Goal: Information Seeking & Learning: Learn about a topic

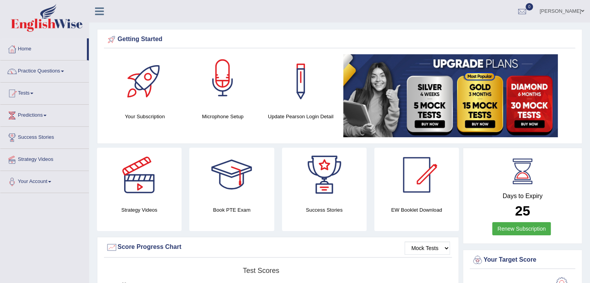
click at [237, 59] on div at bounding box center [222, 81] width 54 height 54
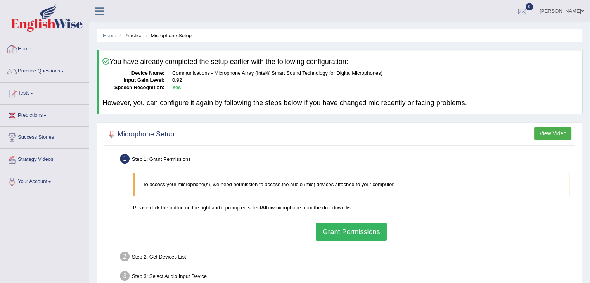
click at [22, 46] on link "Home" at bounding box center [44, 47] width 88 height 19
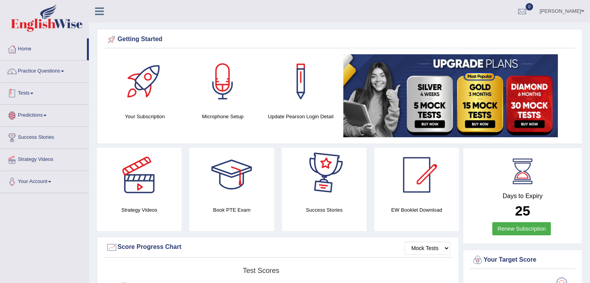
click at [56, 73] on link "Practice Questions" at bounding box center [44, 70] width 88 height 19
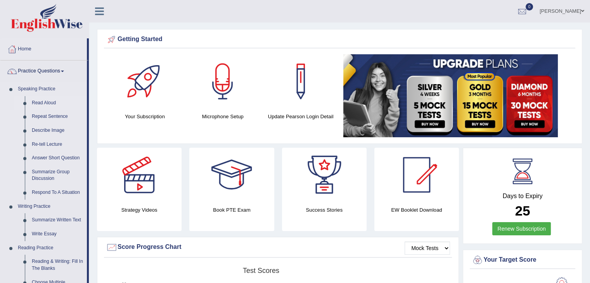
click at [42, 102] on link "Read Aloud" at bounding box center [57, 103] width 59 height 14
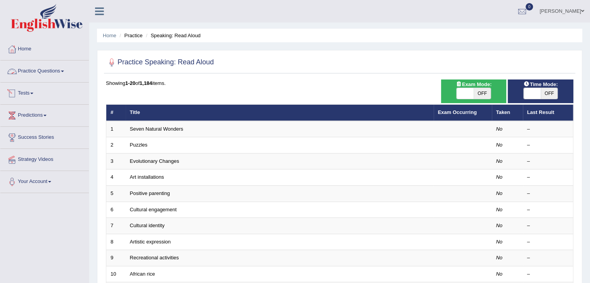
click at [63, 73] on link "Practice Questions" at bounding box center [44, 70] width 88 height 19
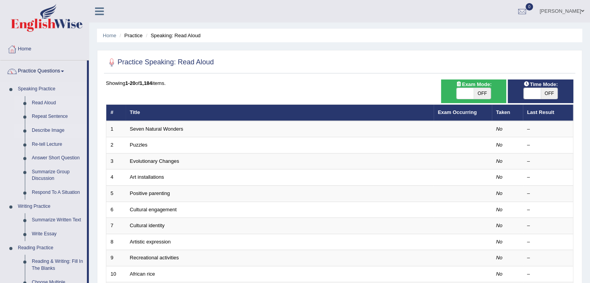
click at [50, 130] on link "Describe Image" at bounding box center [57, 131] width 59 height 14
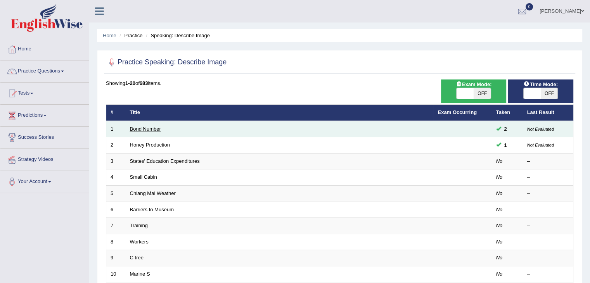
click at [133, 128] on link "Bond Number" at bounding box center [145, 129] width 31 height 6
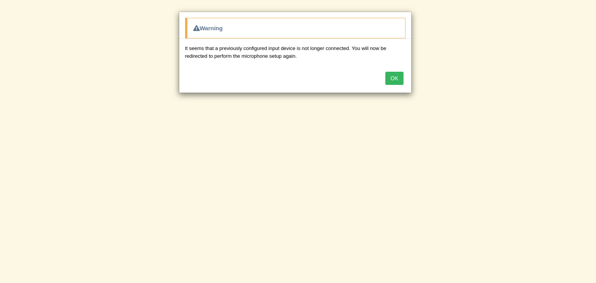
click at [398, 78] on button "OK" at bounding box center [394, 78] width 18 height 13
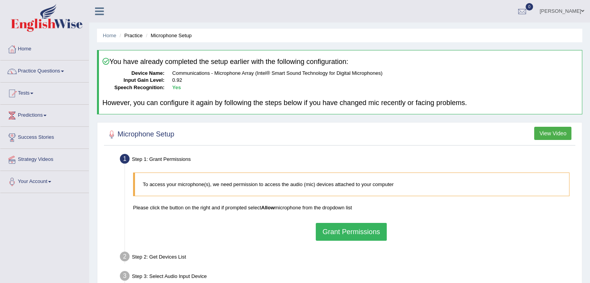
drag, startPoint x: 337, startPoint y: 232, endPoint x: 336, endPoint y: 222, distance: 10.1
click at [337, 233] on button "Grant Permissions" at bounding box center [351, 232] width 71 height 18
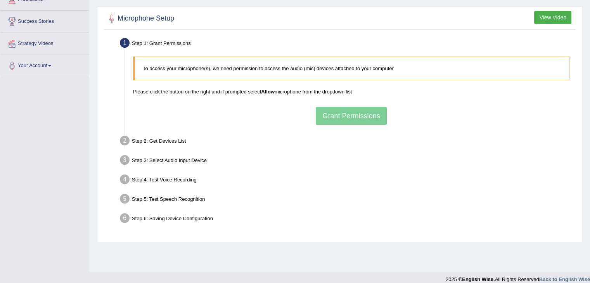
scroll to position [116, 0]
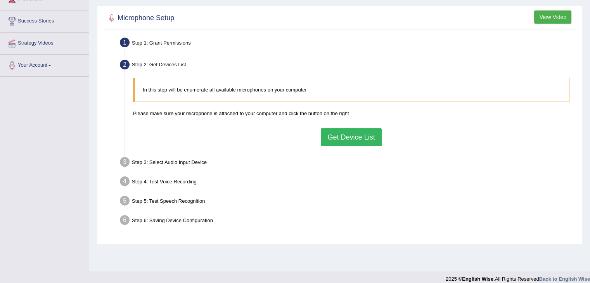
click at [365, 134] on button "Get Device List" at bounding box center [351, 137] width 61 height 18
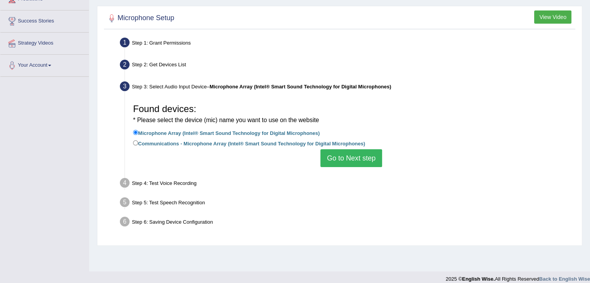
click at [235, 142] on label "Communications - Microphone Array (Intel® Smart Sound Technology for Digital Mi…" at bounding box center [249, 143] width 232 height 9
click at [138, 142] on input "Communications - Microphone Array (Intel® Smart Sound Technology for Digital Mi…" at bounding box center [135, 142] width 5 height 5
radio input "true"
click at [331, 158] on button "Go to Next step" at bounding box center [351, 158] width 62 height 18
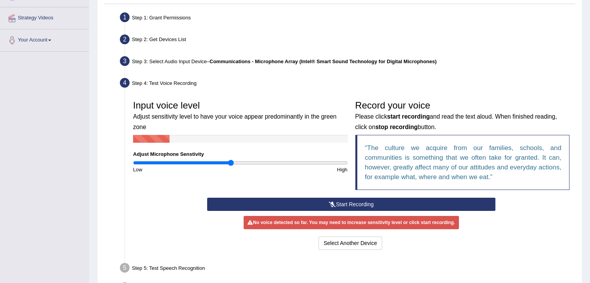
scroll to position [155, 0]
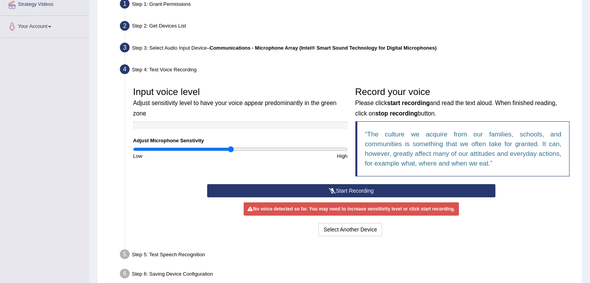
click at [363, 187] on button "Start Recording" at bounding box center [351, 190] width 288 height 13
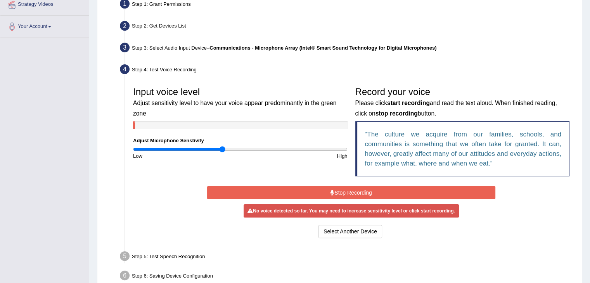
click at [222, 149] on input "range" at bounding box center [240, 149] width 214 height 6
type input "0.7"
click at [208, 148] on input "range" at bounding box center [240, 149] width 214 height 6
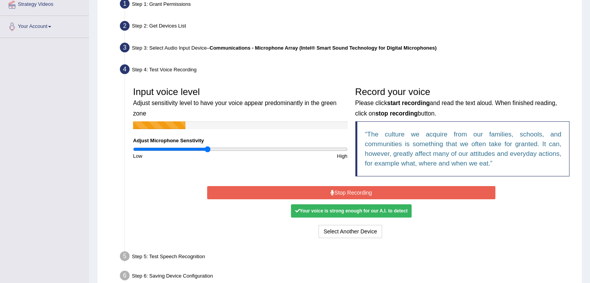
click at [290, 191] on button "Stop Recording" at bounding box center [351, 192] width 288 height 13
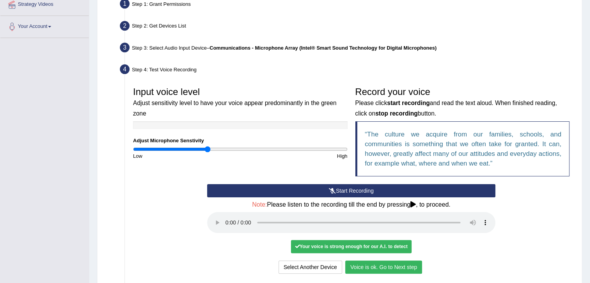
click at [373, 268] on button "Voice is ok. Go to Next step" at bounding box center [383, 267] width 77 height 13
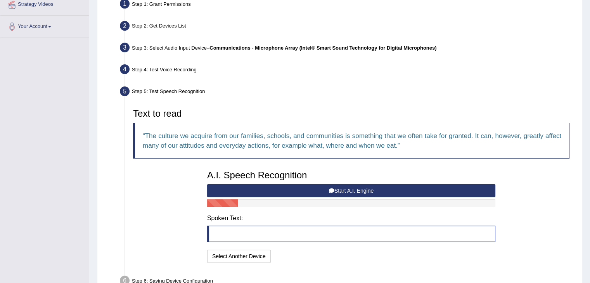
click at [349, 192] on button "Start A.I. Engine" at bounding box center [351, 190] width 288 height 13
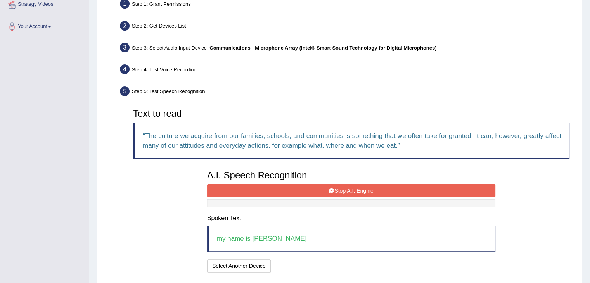
click at [345, 188] on button "Stop A.I. Engine" at bounding box center [351, 190] width 288 height 13
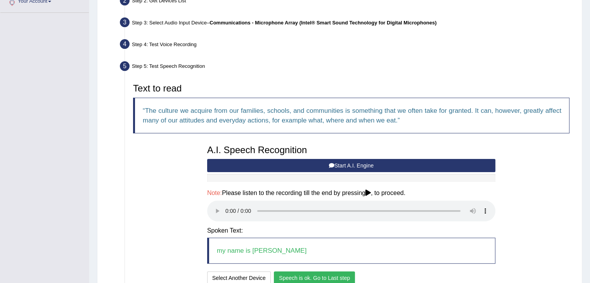
scroll to position [194, 0]
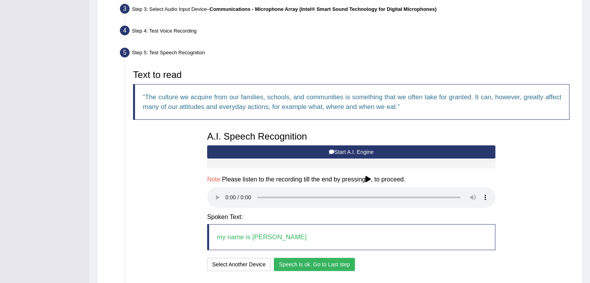
click at [311, 267] on button "Speech is ok. Go to Last step" at bounding box center [314, 264] width 81 height 13
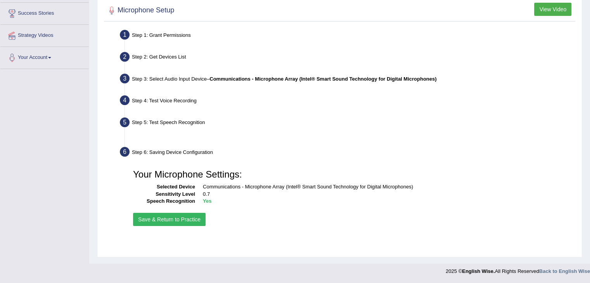
scroll to position [124, 0]
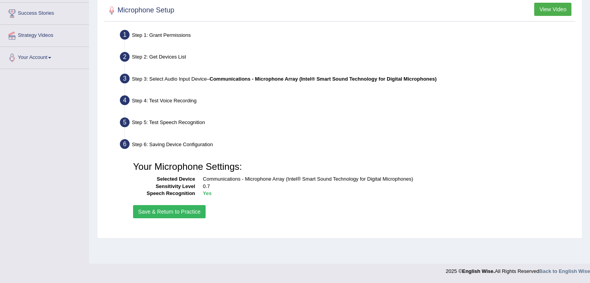
click at [158, 213] on button "Save & Return to Practice" at bounding box center [169, 211] width 73 height 13
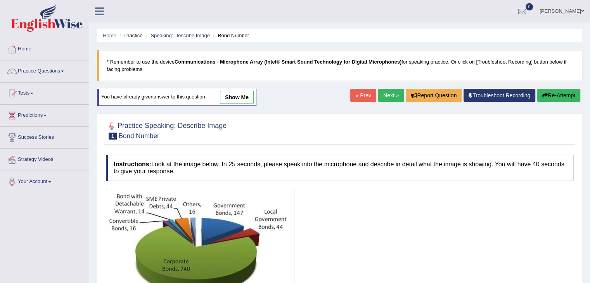
drag, startPoint x: 244, startPoint y: 99, endPoint x: 325, endPoint y: 152, distance: 96.9
click at [244, 99] on link "show me" at bounding box center [237, 97] width 34 height 13
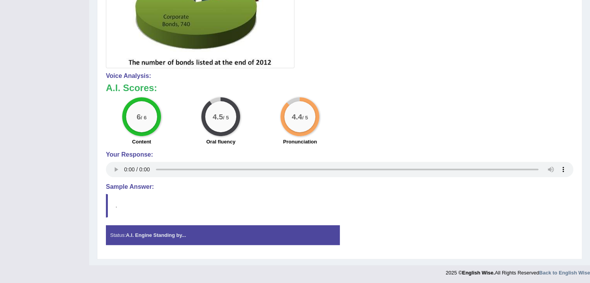
scroll to position [240, 0]
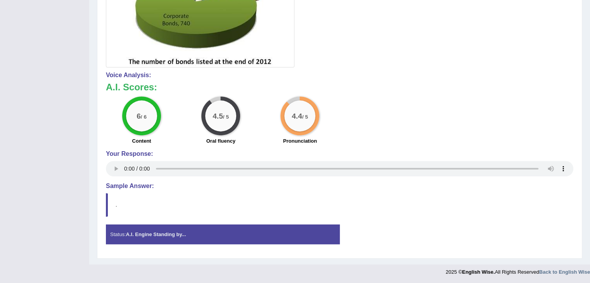
click at [80, 150] on div "Toggle navigation Home Practice Questions Speaking Practice Read Aloud Repeat S…" at bounding box center [295, 20] width 590 height 520
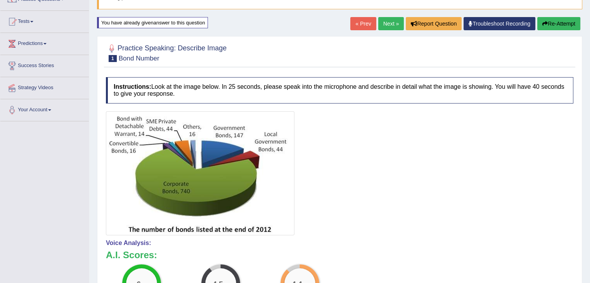
scroll to position [46, 0]
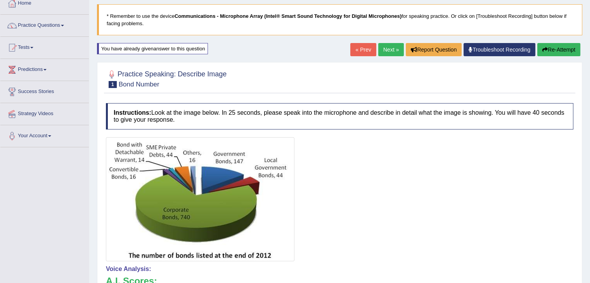
click at [390, 50] on link "Next »" at bounding box center [391, 49] width 26 height 13
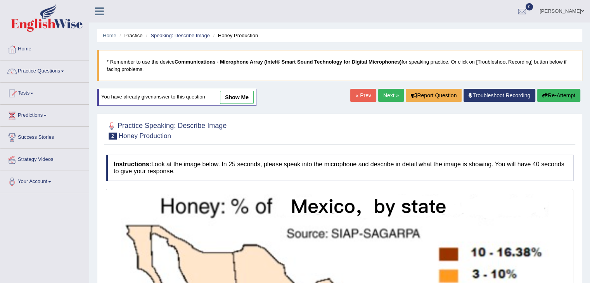
click at [245, 97] on link "show me" at bounding box center [237, 97] width 34 height 13
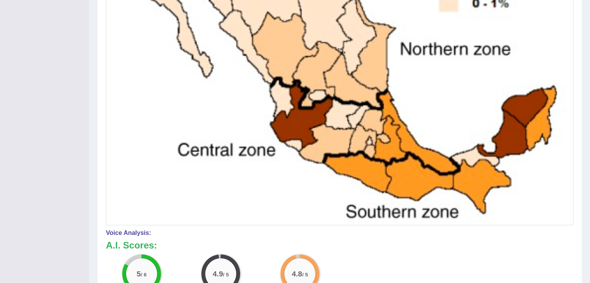
scroll to position [427, 0]
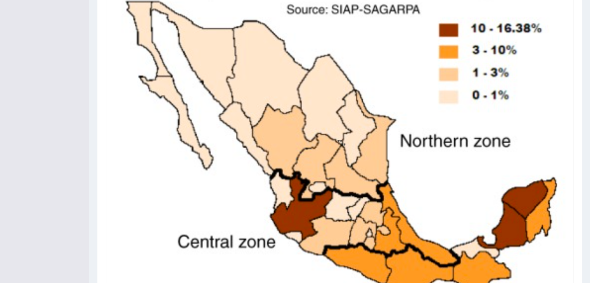
scroll to position [0, 0]
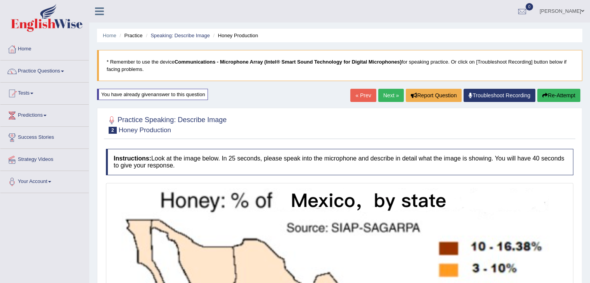
click at [389, 92] on link "Next »" at bounding box center [391, 95] width 26 height 13
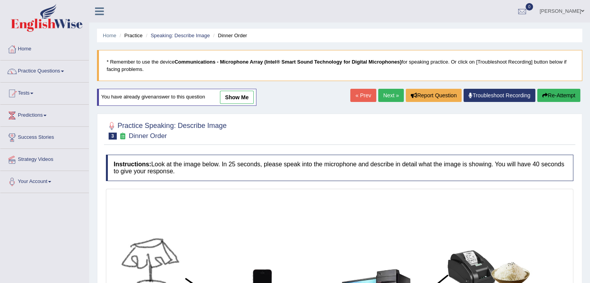
click at [237, 93] on link "show me" at bounding box center [237, 97] width 34 height 13
click at [237, 93] on div "Home Practice Speaking: Describe Image Dinner Order * Remember to use the devic…" at bounding box center [339, 234] width 501 height 469
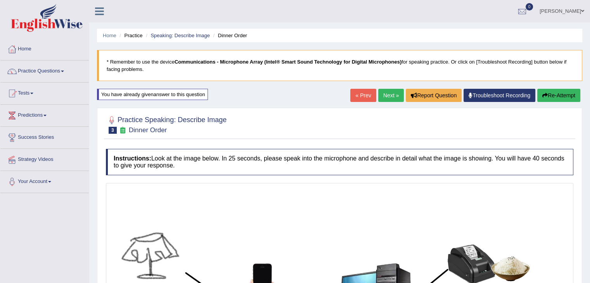
click at [238, 98] on div "Home Practice Speaking: Describe Image Dinner Order * Remember to use the devic…" at bounding box center [339, 284] width 501 height 568
click at [236, 133] on div at bounding box center [339, 124] width 467 height 24
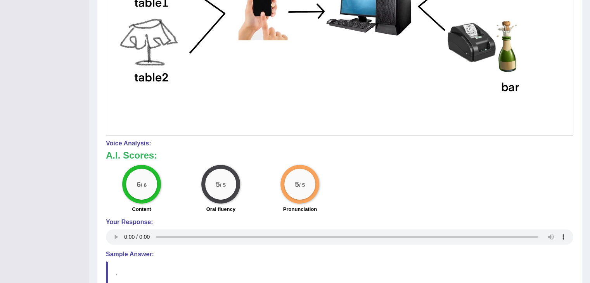
scroll to position [355, 0]
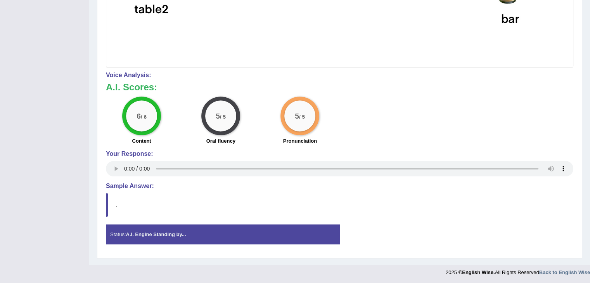
click at [198, 77] on h4 "Voice Analysis:" at bounding box center [339, 75] width 467 height 7
click at [179, 105] on div "6 / 6 Content" at bounding box center [141, 122] width 79 height 50
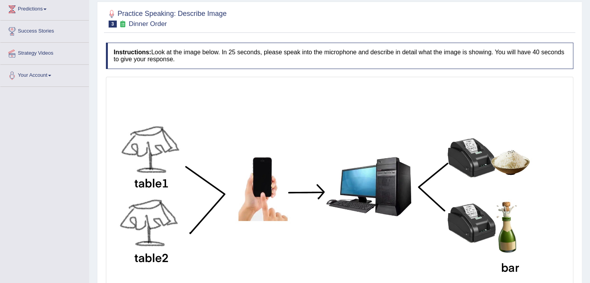
scroll to position [107, 0]
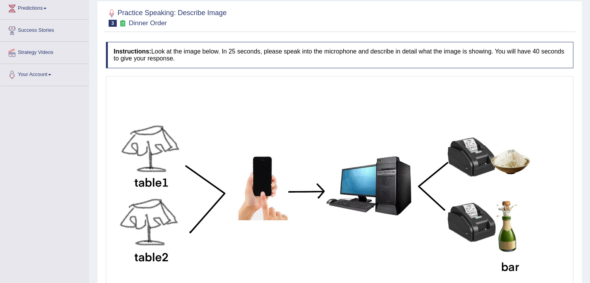
click at [299, 39] on div "Instructions: Look at the image below. In 25 seconds, please speak into the mic…" at bounding box center [339, 270] width 471 height 465
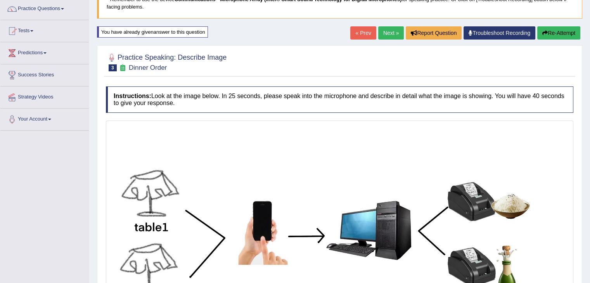
scroll to position [0, 0]
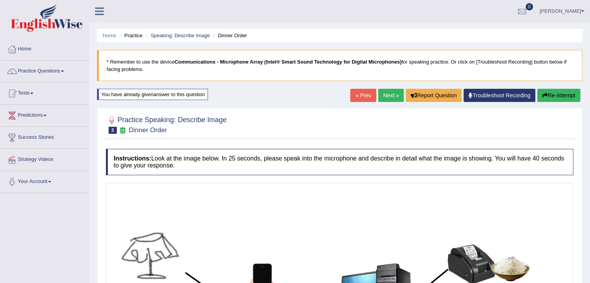
click at [380, 97] on link "Next »" at bounding box center [391, 95] width 26 height 13
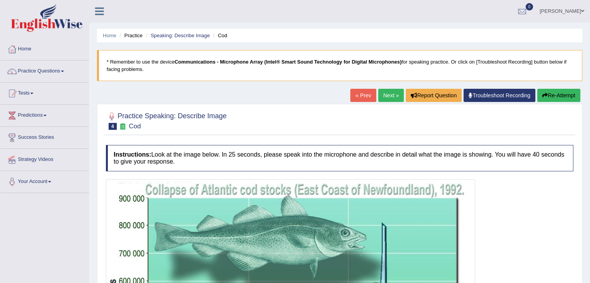
click at [383, 97] on link "Next »" at bounding box center [391, 95] width 26 height 13
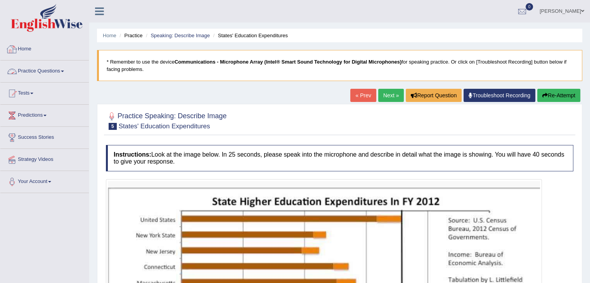
click at [54, 72] on link "Practice Questions" at bounding box center [44, 70] width 88 height 19
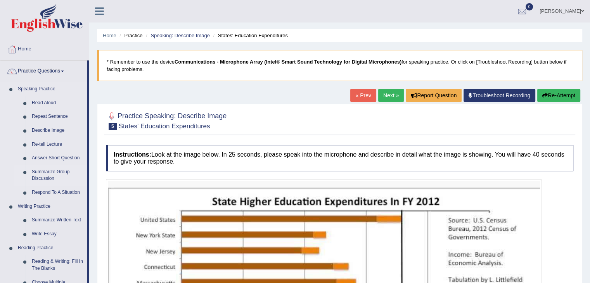
click at [53, 179] on link "Summarize Group Discussion" at bounding box center [57, 175] width 59 height 21
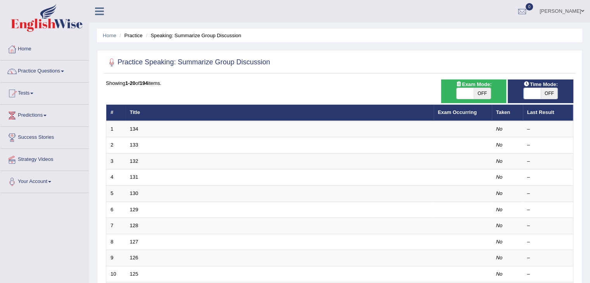
click at [487, 94] on span "OFF" at bounding box center [482, 93] width 17 height 11
checkbox input "true"
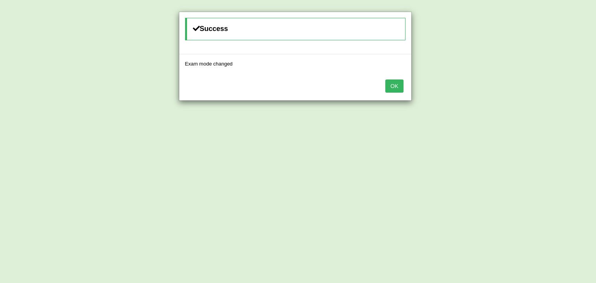
click at [392, 88] on button "OK" at bounding box center [394, 86] width 18 height 13
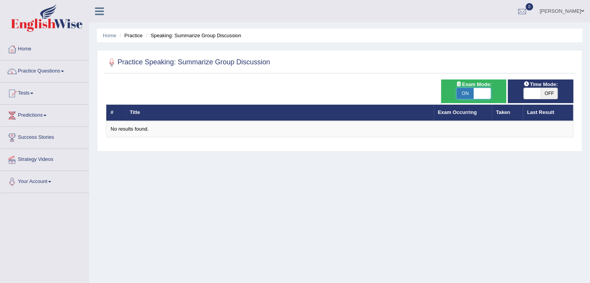
click at [482, 91] on span at bounding box center [482, 93] width 17 height 11
checkbox input "false"
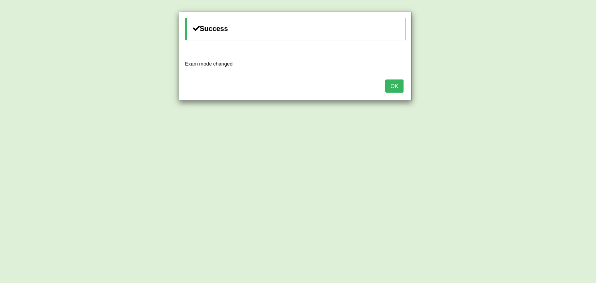
click at [406, 85] on div "OK" at bounding box center [295, 86] width 232 height 27
click at [398, 80] on button "OK" at bounding box center [394, 86] width 18 height 13
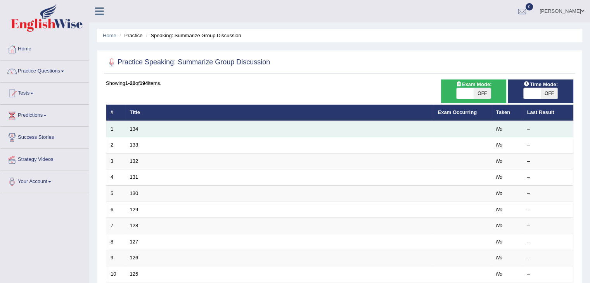
click at [138, 128] on td "134" at bounding box center [280, 129] width 308 height 16
click at [132, 130] on link "134" at bounding box center [134, 129] width 9 height 6
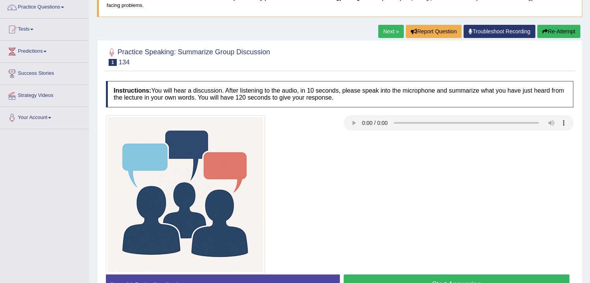
scroll to position [78, 0]
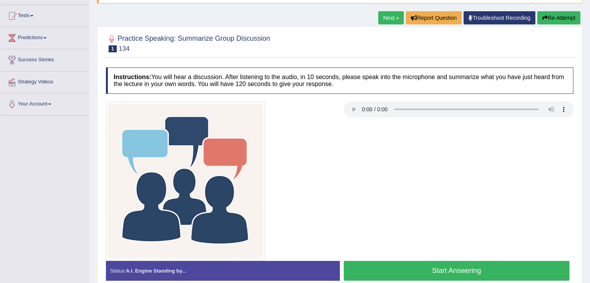
click at [408, 162] on div at bounding box center [339, 181] width 475 height 159
click at [380, 14] on link "Next »" at bounding box center [391, 17] width 26 height 13
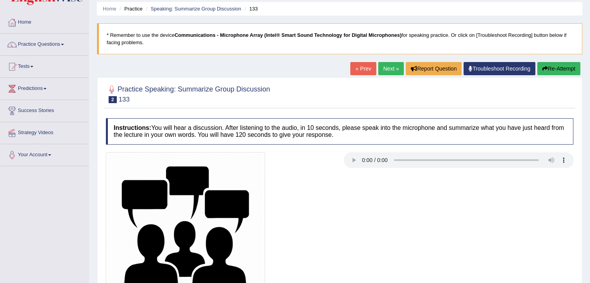
scroll to position [39, 0]
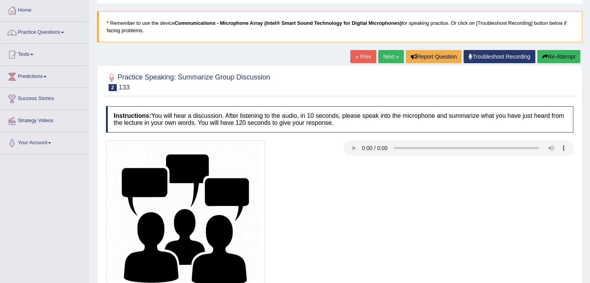
click at [526, 231] on div at bounding box center [339, 219] width 475 height 159
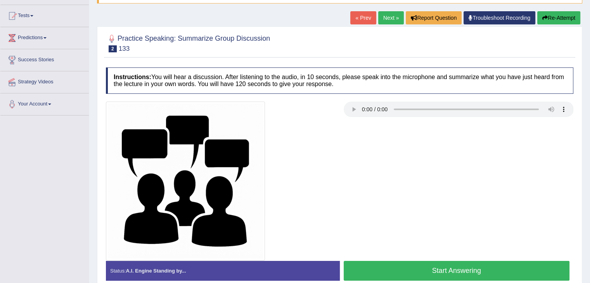
click at [473, 270] on button "Start Answering" at bounding box center [457, 271] width 226 height 20
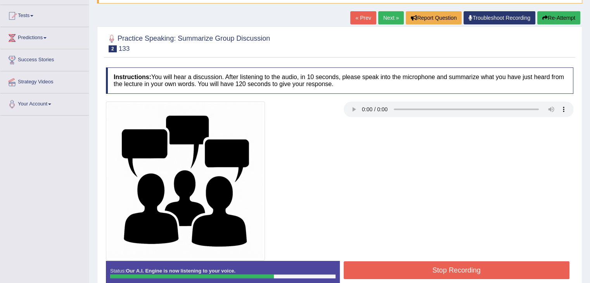
scroll to position [39, 0]
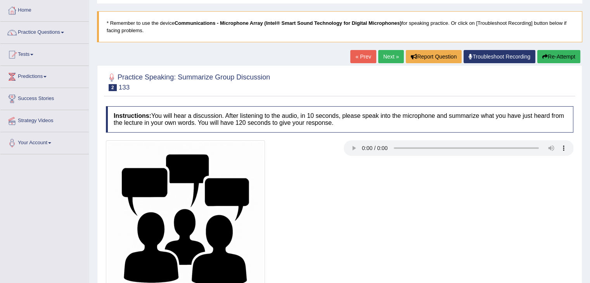
click at [477, 261] on div at bounding box center [339, 219] width 475 height 159
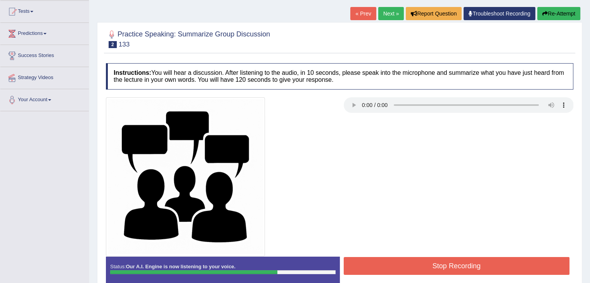
scroll to position [124, 0]
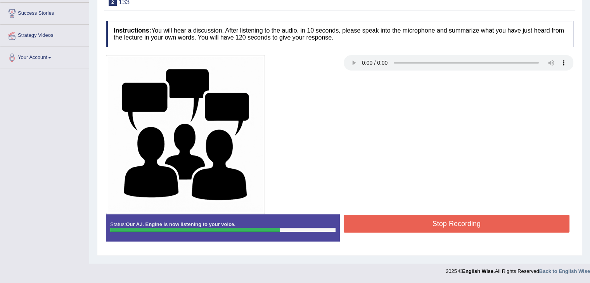
click at [482, 221] on button "Stop Recording" at bounding box center [457, 224] width 226 height 18
click at [482, 221] on div "Status: Our A.I. Engine is now listening to your voice. Start Answering Stop Re…" at bounding box center [339, 231] width 467 height 35
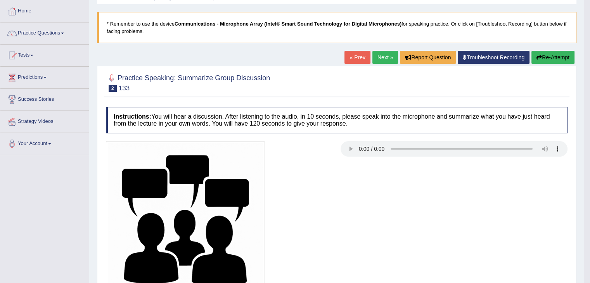
scroll to position [0, 0]
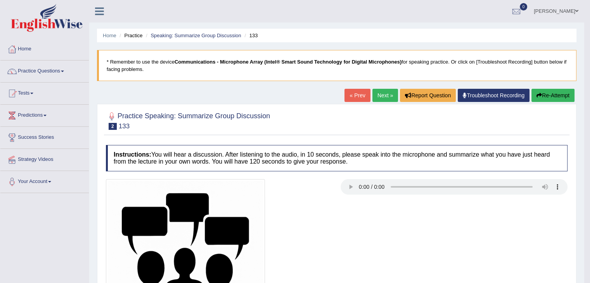
click at [379, 91] on link "Next »" at bounding box center [385, 95] width 26 height 13
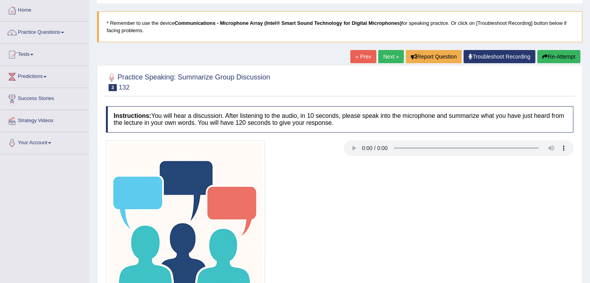
click at [357, 214] on div at bounding box center [339, 219] width 475 height 159
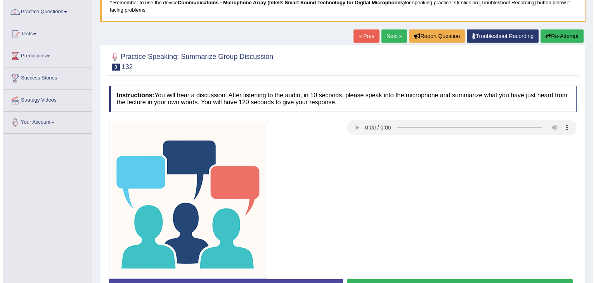
scroll to position [78, 0]
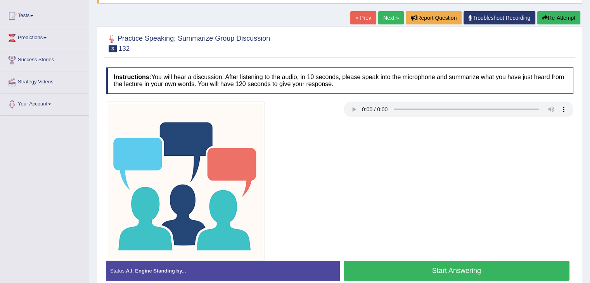
click at [449, 267] on button "Start Answering" at bounding box center [457, 271] width 226 height 20
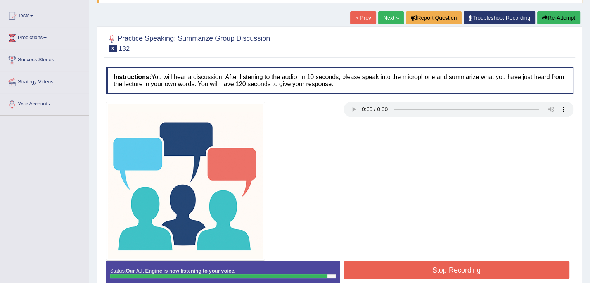
click at [420, 266] on button "Stop Recording" at bounding box center [457, 270] width 226 height 18
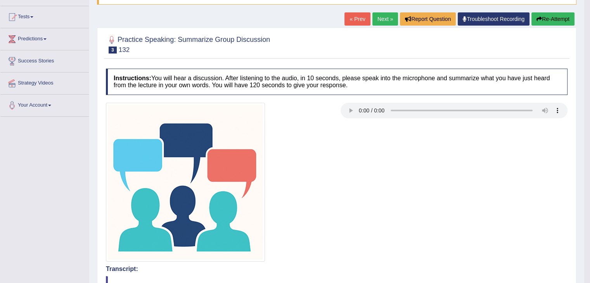
scroll to position [0, 0]
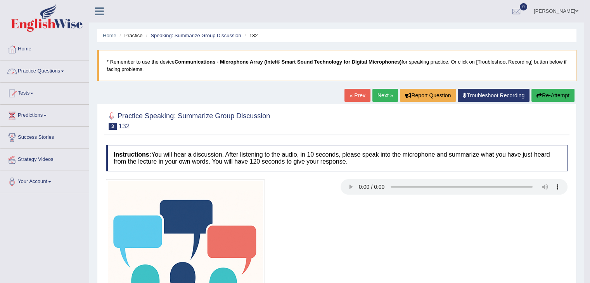
click at [45, 69] on link "Practice Questions" at bounding box center [44, 70] width 88 height 19
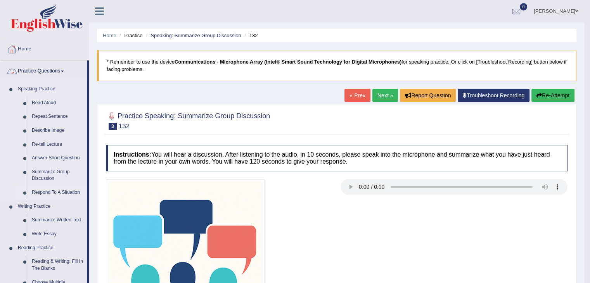
click at [50, 194] on link "Respond To A Situation" at bounding box center [57, 193] width 59 height 14
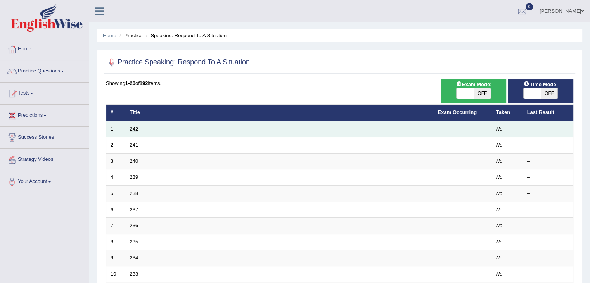
click at [132, 130] on link "242" at bounding box center [134, 129] width 9 height 6
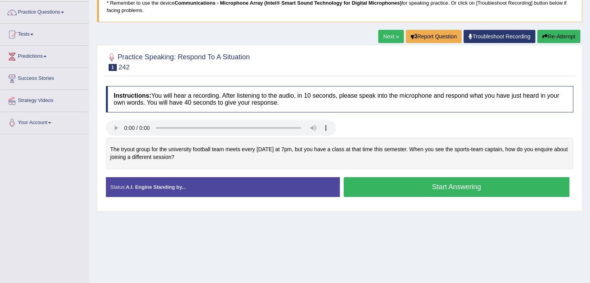
scroll to position [78, 0]
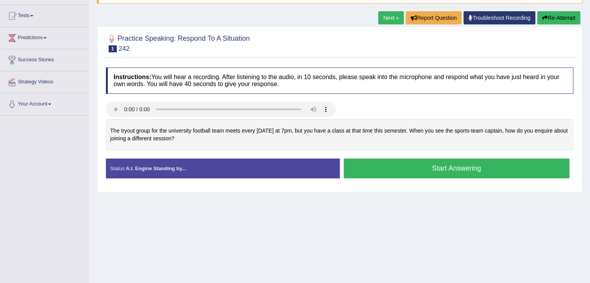
click at [229, 76] on h4 "Instructions: You will hear a recording. After listening to the audio, in 10 se…" at bounding box center [339, 80] width 467 height 26
click at [383, 19] on link "Next »" at bounding box center [391, 17] width 26 height 13
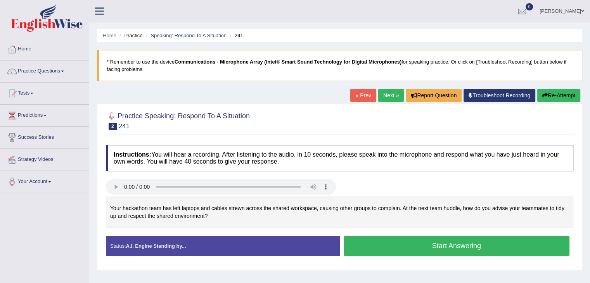
click at [384, 19] on ul "Anuradha Sharma Toggle navigation Username: Anuradhas Access Type: Online Subsc…" at bounding box center [414, 11] width 351 height 22
click at [381, 100] on link "Next »" at bounding box center [391, 95] width 26 height 13
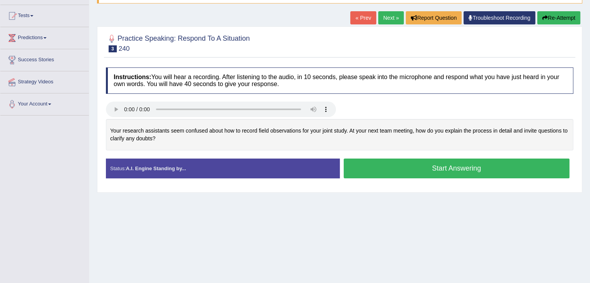
click at [391, 10] on div "Home Practice Speaking: Respond To A Situation 240 * Remember to use the device…" at bounding box center [339, 116] width 501 height 388
click at [385, 19] on link "Next »" at bounding box center [391, 17] width 26 height 13
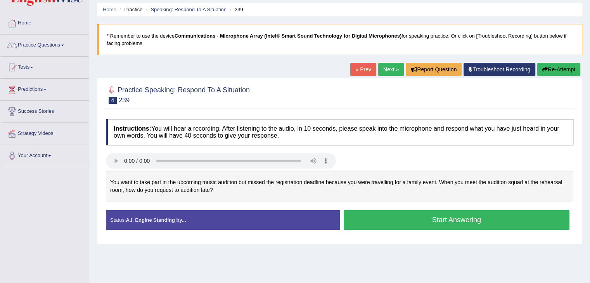
scroll to position [39, 0]
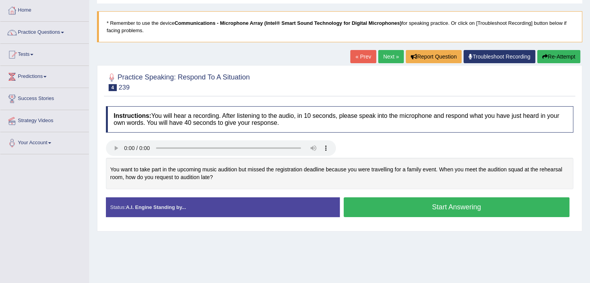
click at [383, 159] on div "You want to take part in the upcoming music audition but missed the registratio…" at bounding box center [339, 173] width 467 height 31
click at [384, 60] on link "Next »" at bounding box center [391, 56] width 26 height 13
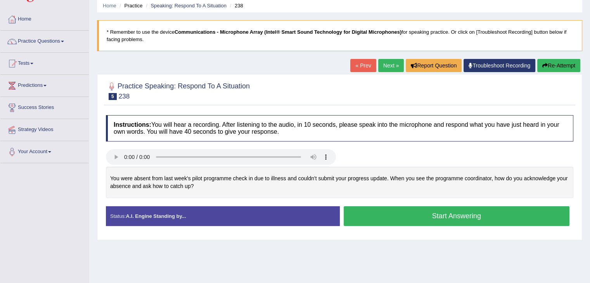
scroll to position [78, 0]
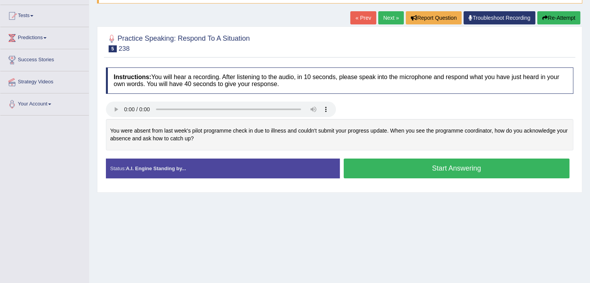
click at [380, 20] on link "Next »" at bounding box center [391, 17] width 26 height 13
click at [388, 17] on link "Next »" at bounding box center [391, 17] width 26 height 13
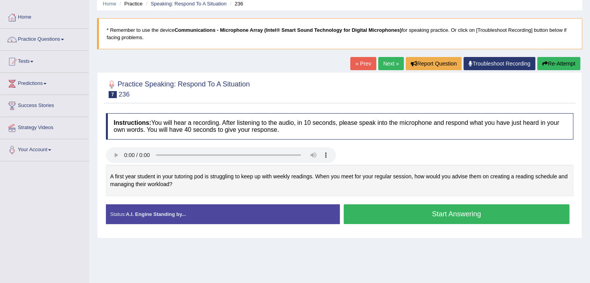
scroll to position [78, 0]
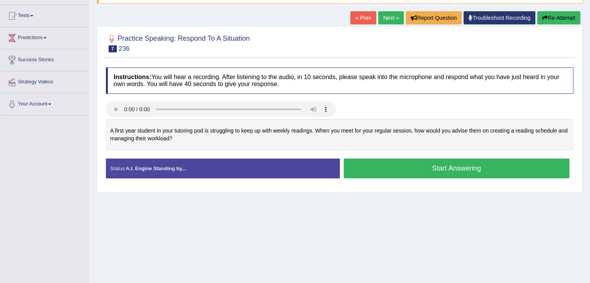
click at [389, 22] on link "Next »" at bounding box center [391, 17] width 26 height 13
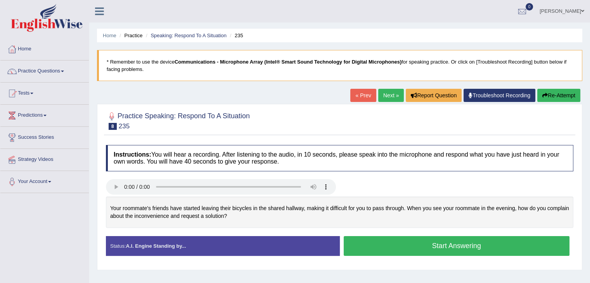
click at [385, 97] on link "Next »" at bounding box center [391, 95] width 26 height 13
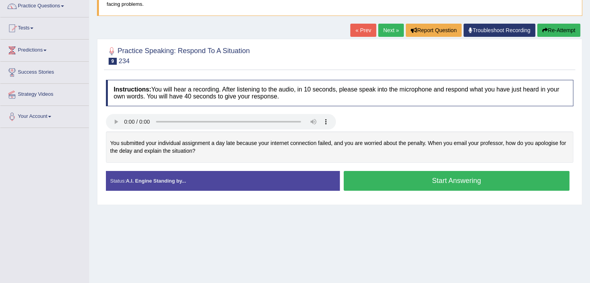
scroll to position [78, 0]
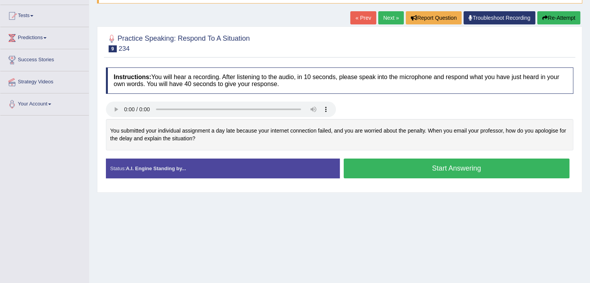
click at [391, 19] on link "Next »" at bounding box center [391, 17] width 26 height 13
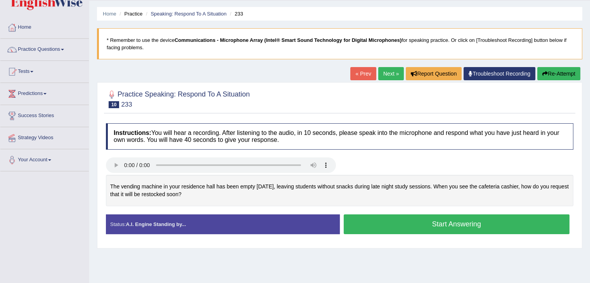
scroll to position [78, 0]
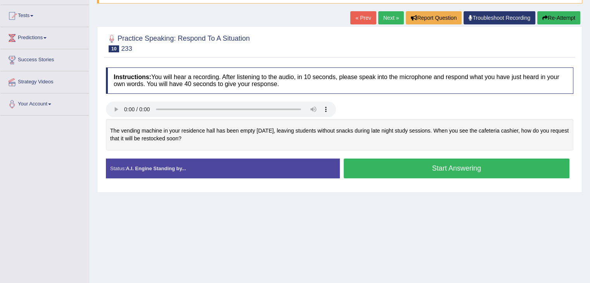
drag, startPoint x: 386, startPoint y: 19, endPoint x: 390, endPoint y: 47, distance: 27.8
click at [386, 19] on link "Next »" at bounding box center [391, 17] width 26 height 13
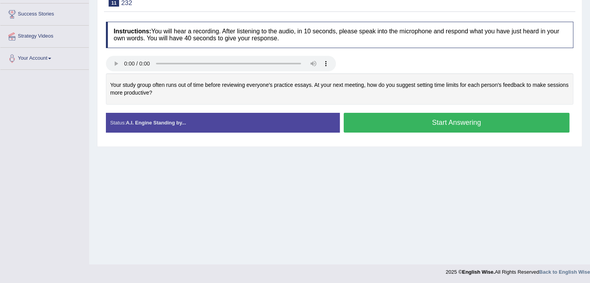
scroll to position [124, 0]
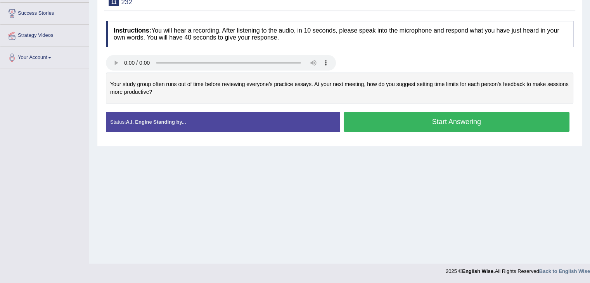
click at [399, 50] on div "Instructions: You will hear a recording. After listening to the audio, in 10 se…" at bounding box center [339, 79] width 471 height 125
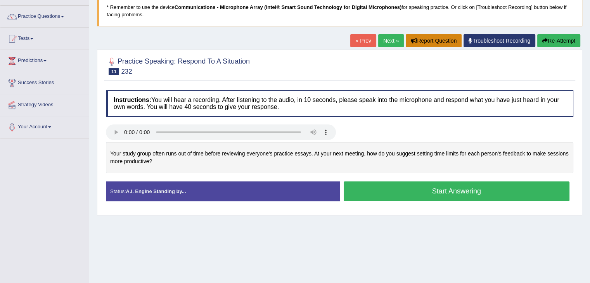
scroll to position [47, 0]
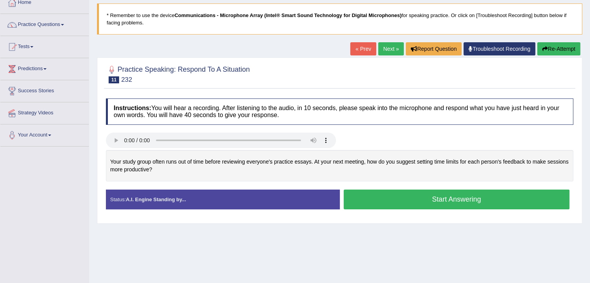
click at [384, 51] on link "Next »" at bounding box center [391, 48] width 26 height 13
